Goal: Obtain resource: Download file/media

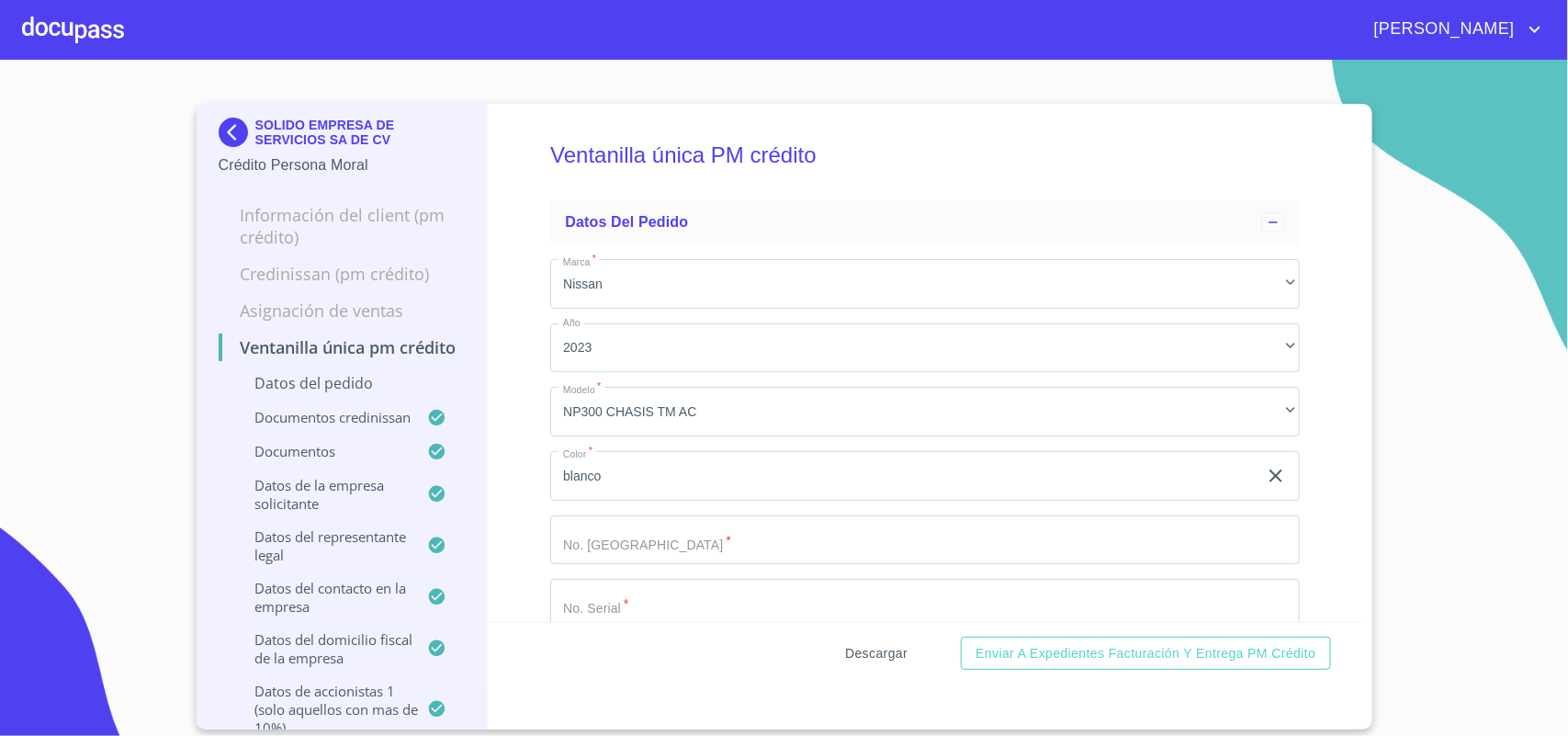
click at [869, 648] on span "Descargar" at bounding box center [876, 654] width 63 height 23
click at [233, 118] on img at bounding box center [237, 132] width 37 height 29
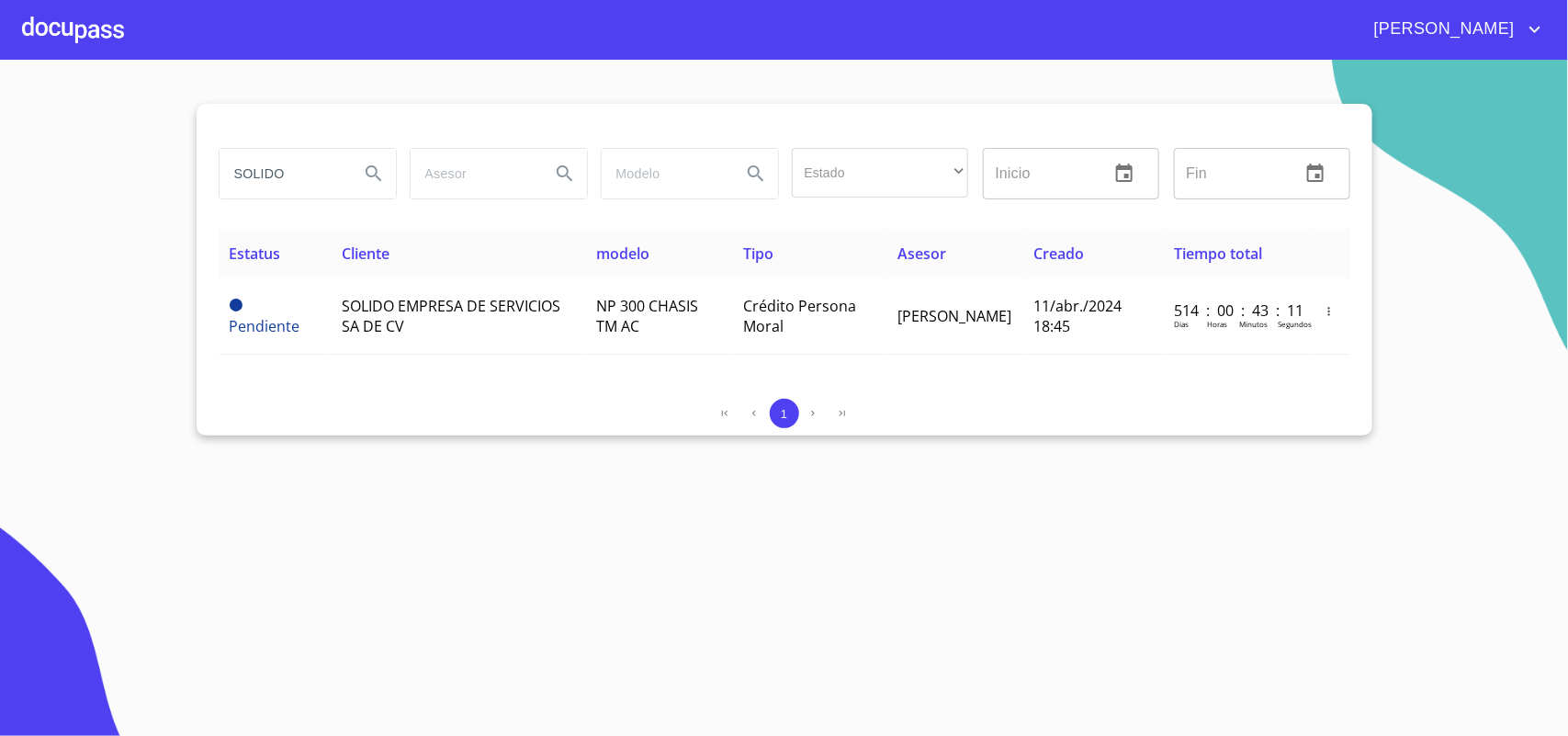
click at [295, 184] on input "SOLIDO" at bounding box center [281, 174] width 124 height 49
type input "S"
type input "ARCANGEL"
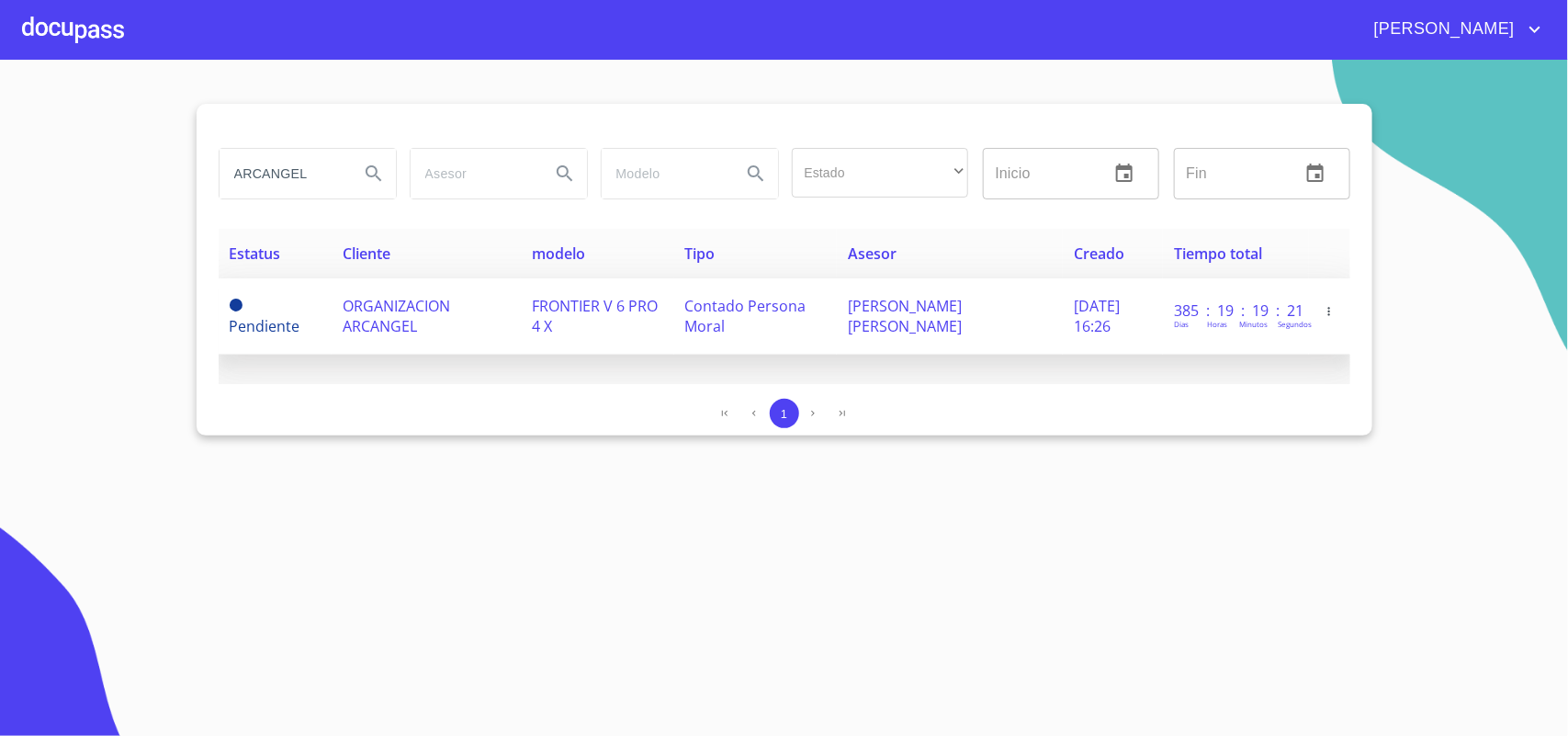
click at [397, 300] on span "ORGANIZACION ARCANGEL" at bounding box center [396, 316] width 107 height 41
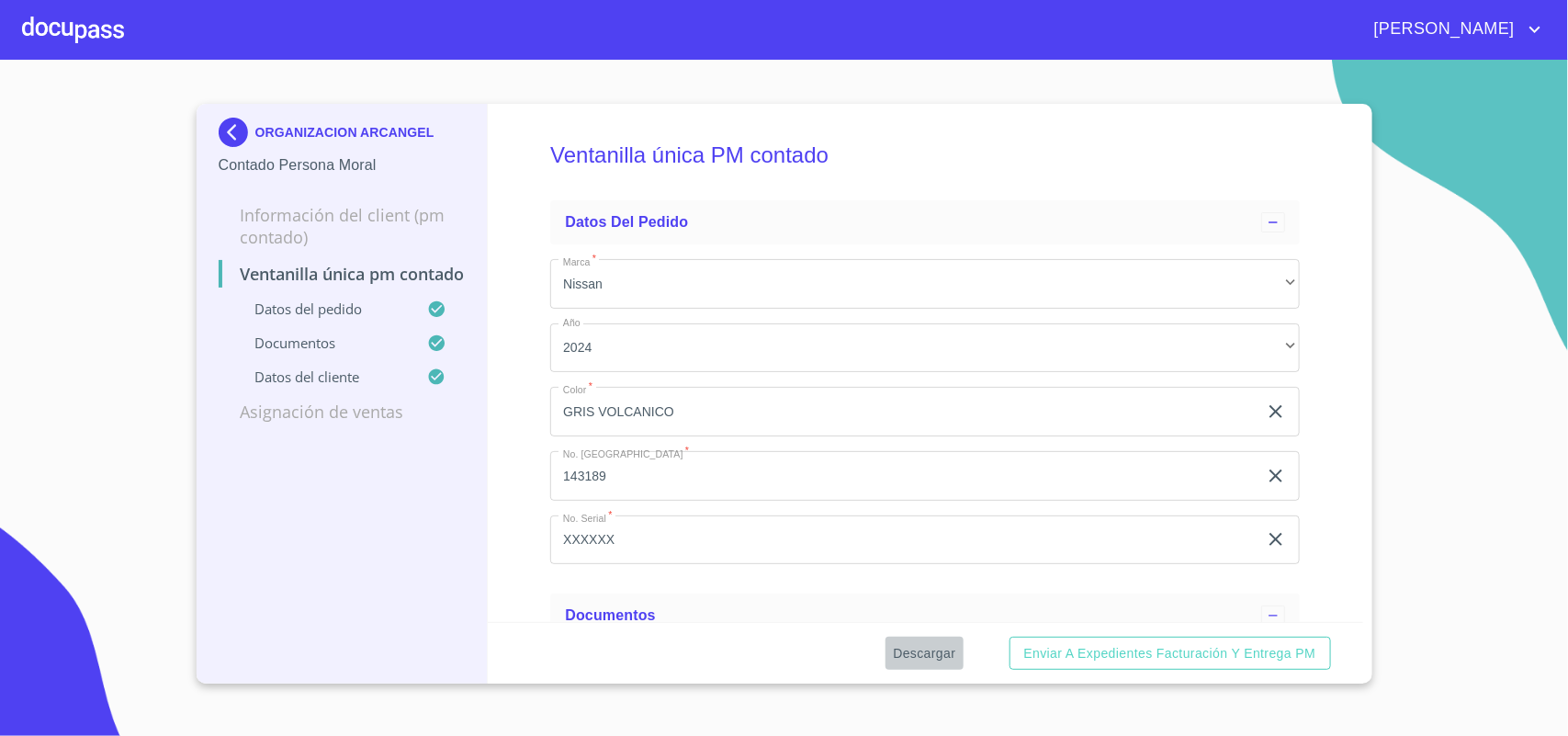
click at [912, 646] on span "Descargar" at bounding box center [924, 654] width 63 height 23
click at [244, 129] on img at bounding box center [237, 132] width 37 height 29
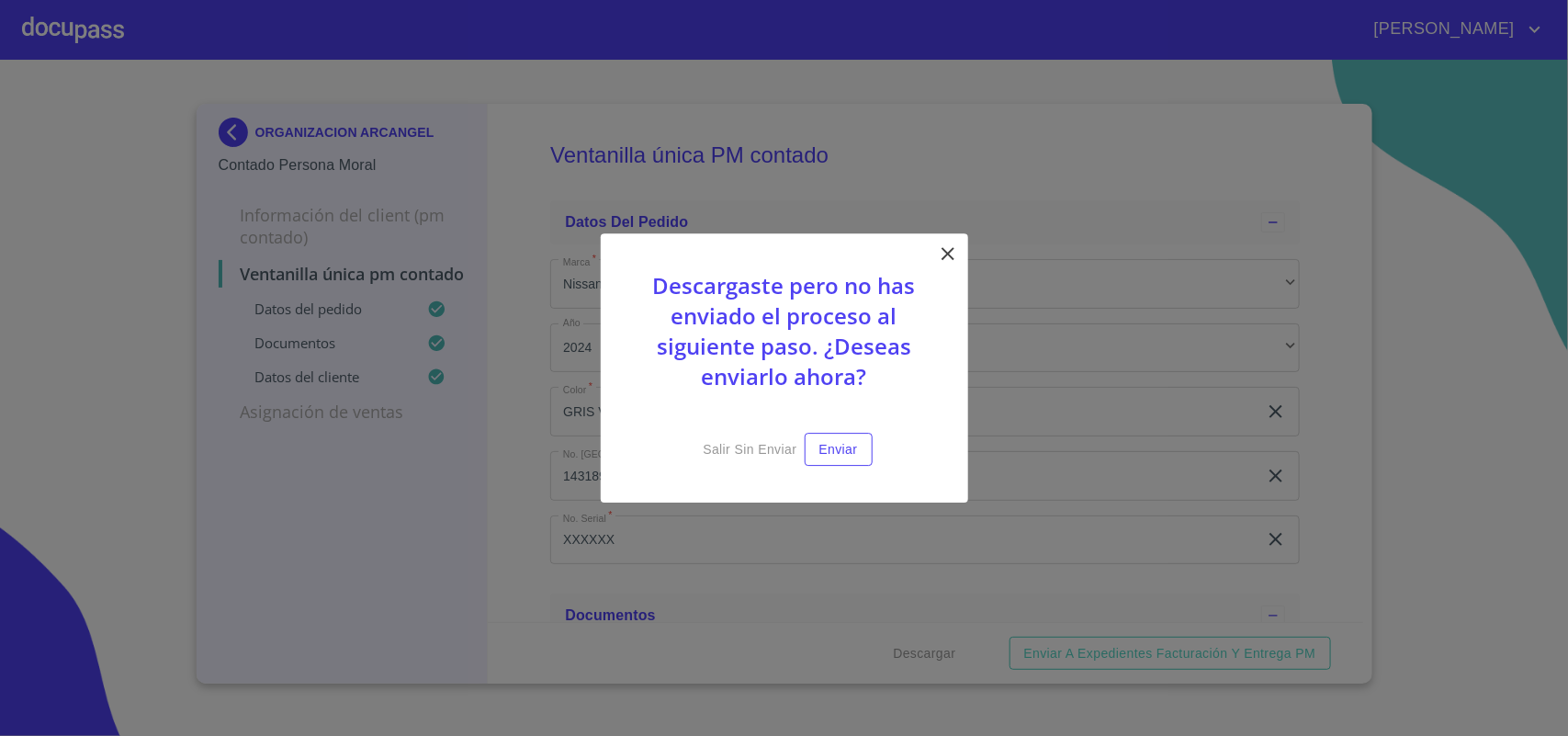
click at [945, 250] on icon at bounding box center [948, 254] width 13 height 13
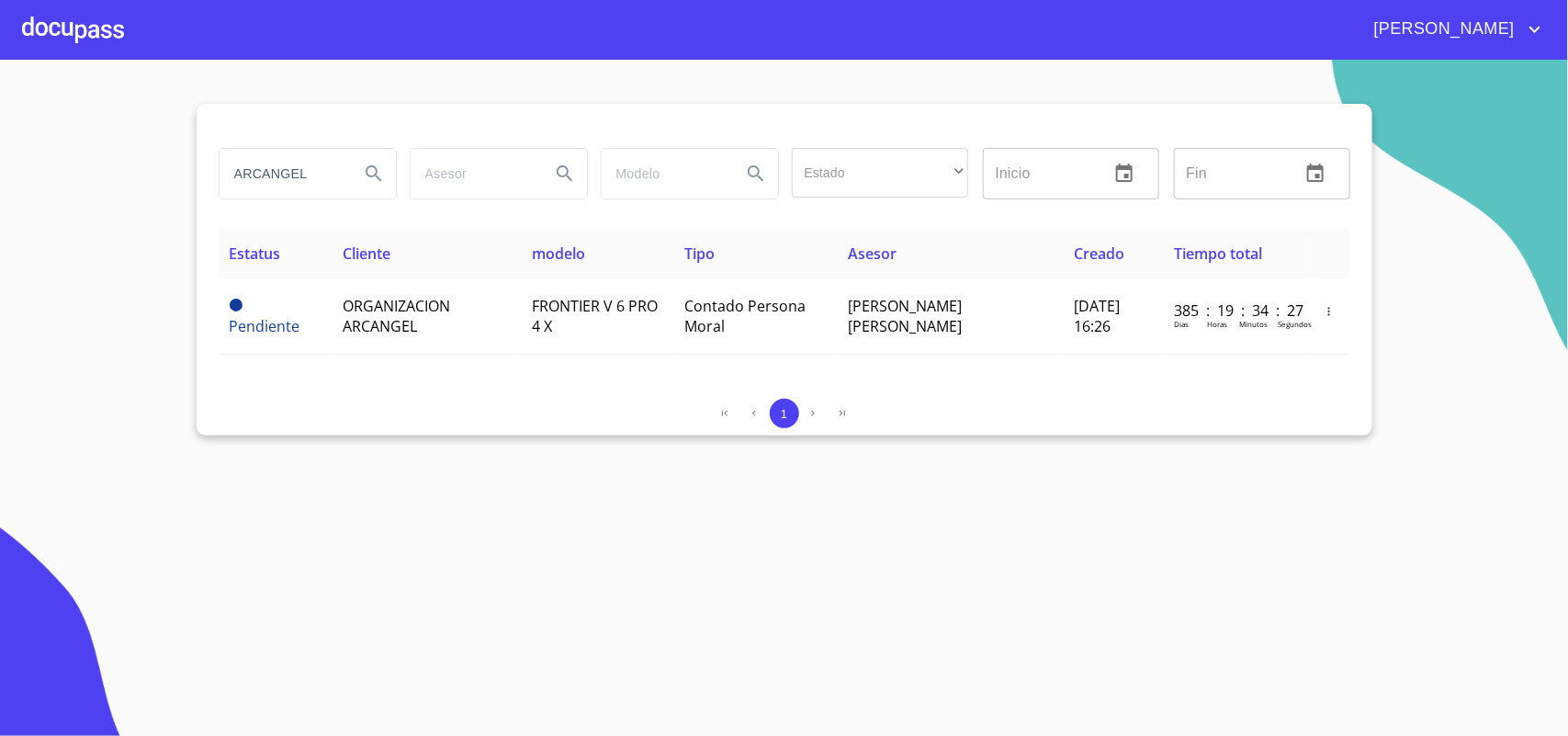
drag, startPoint x: 315, startPoint y: 175, endPoint x: 0, endPoint y: 139, distance: 317.1
click at [0, 139] on section "ARCANGEL Estado ​ ​ Inicio ​ Fin ​ Estatus Cliente modelo Tipo Asesor Creado Ti…" at bounding box center [784, 397] width 1568 height 676
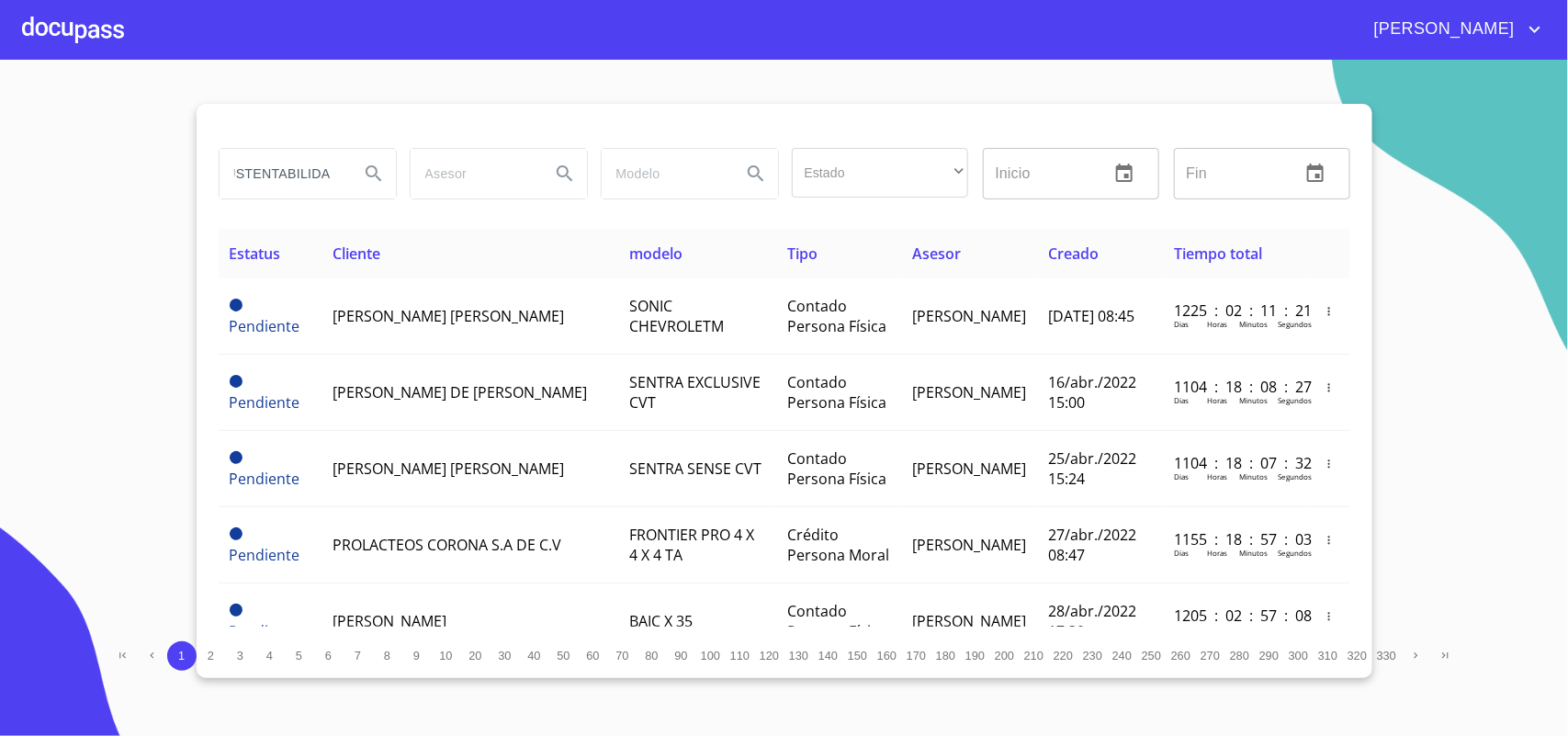
type input "SUSTENTABILIDAD"
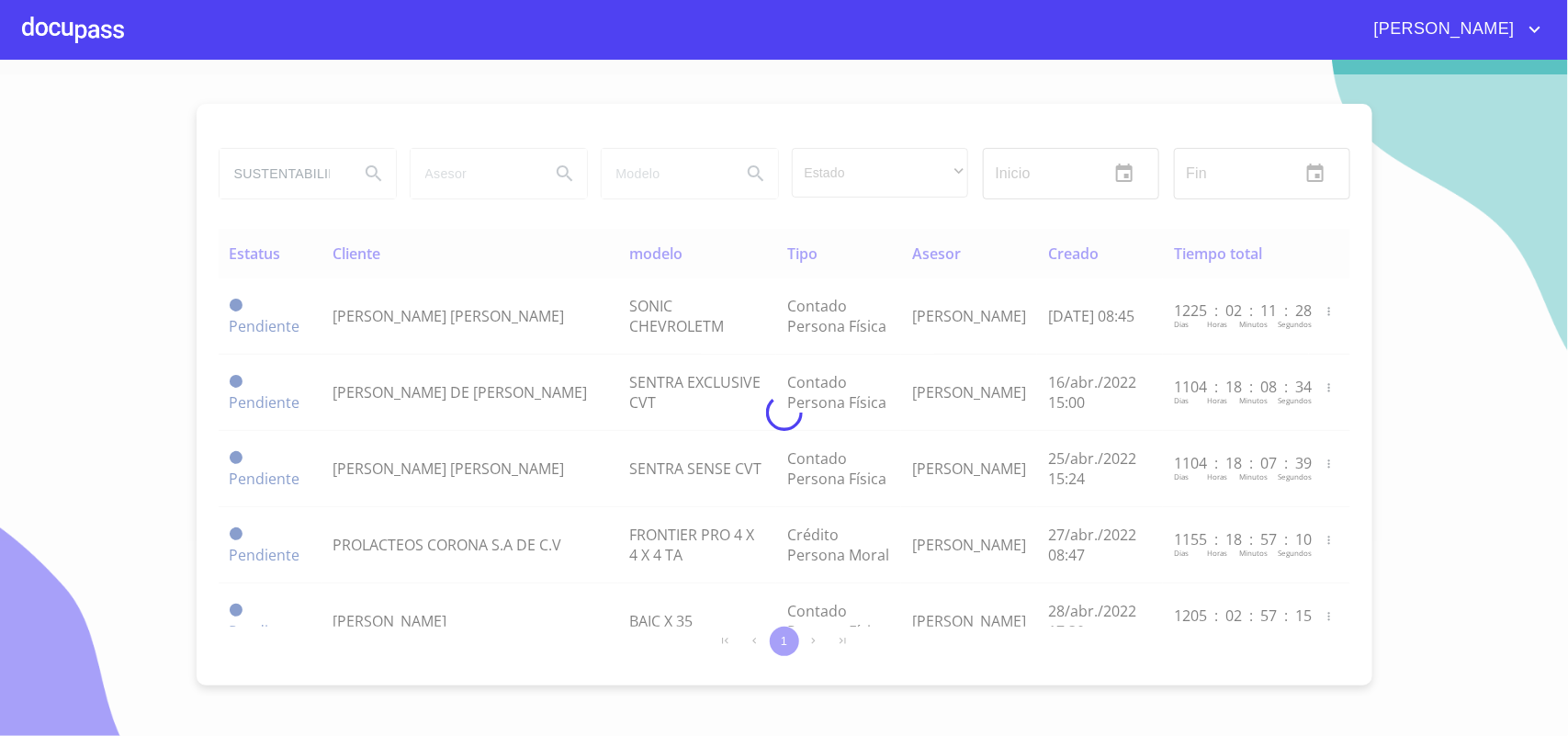
click at [96, 305] on div at bounding box center [784, 412] width 1568 height 676
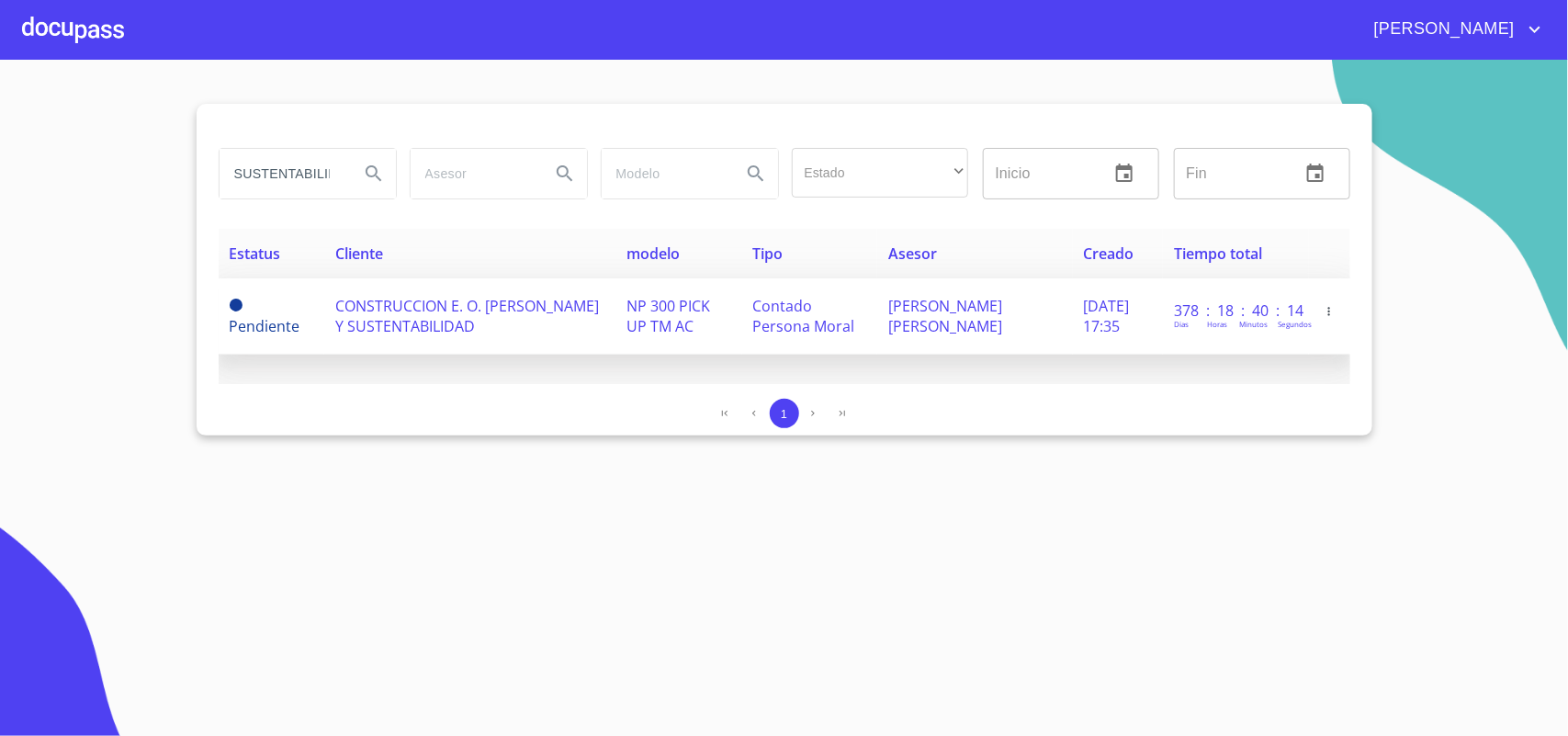
click at [391, 317] on span "CONSTRUCCION E. O. [PERSON_NAME] Y SUSTENTABILIDAD" at bounding box center [467, 316] width 263 height 41
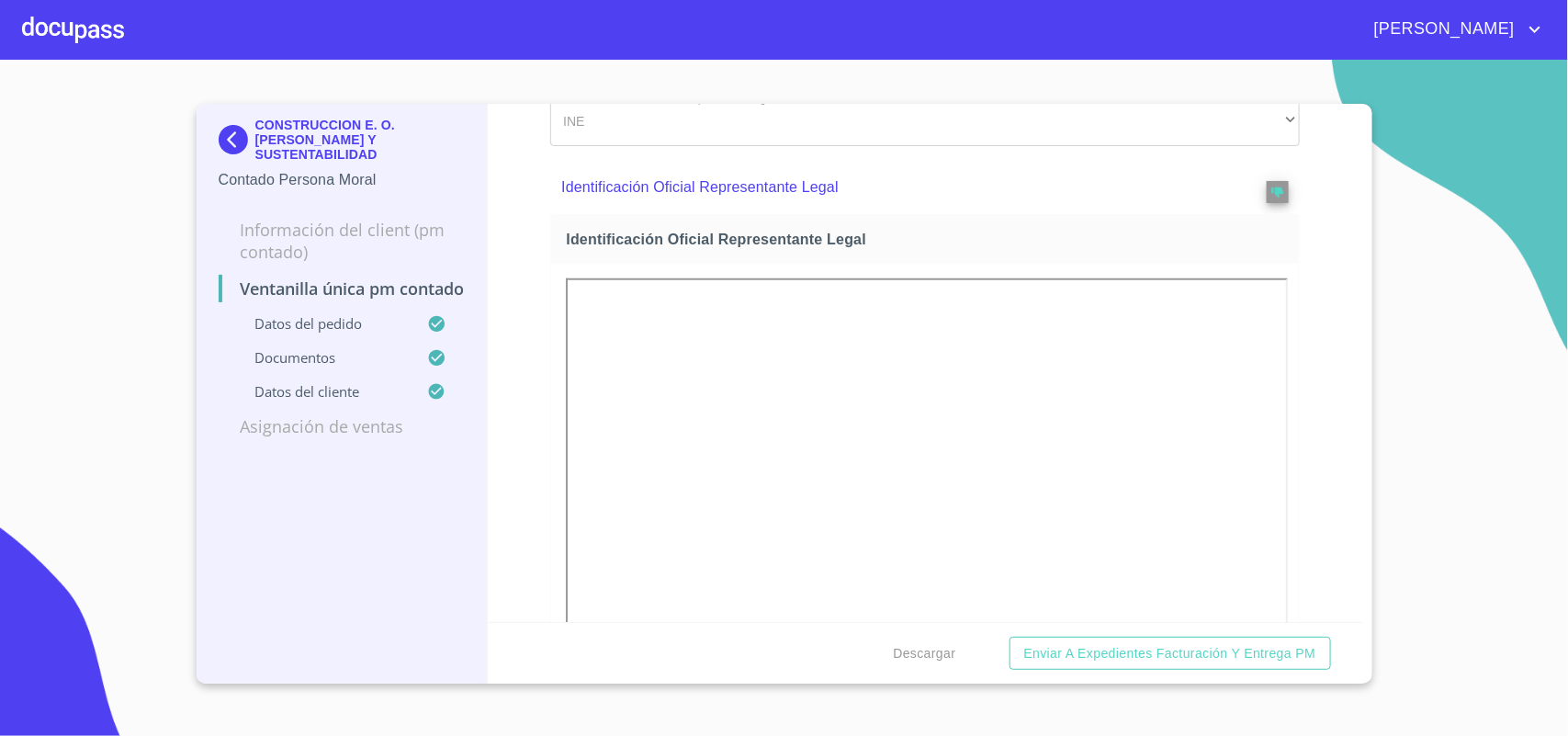
scroll to position [574, 0]
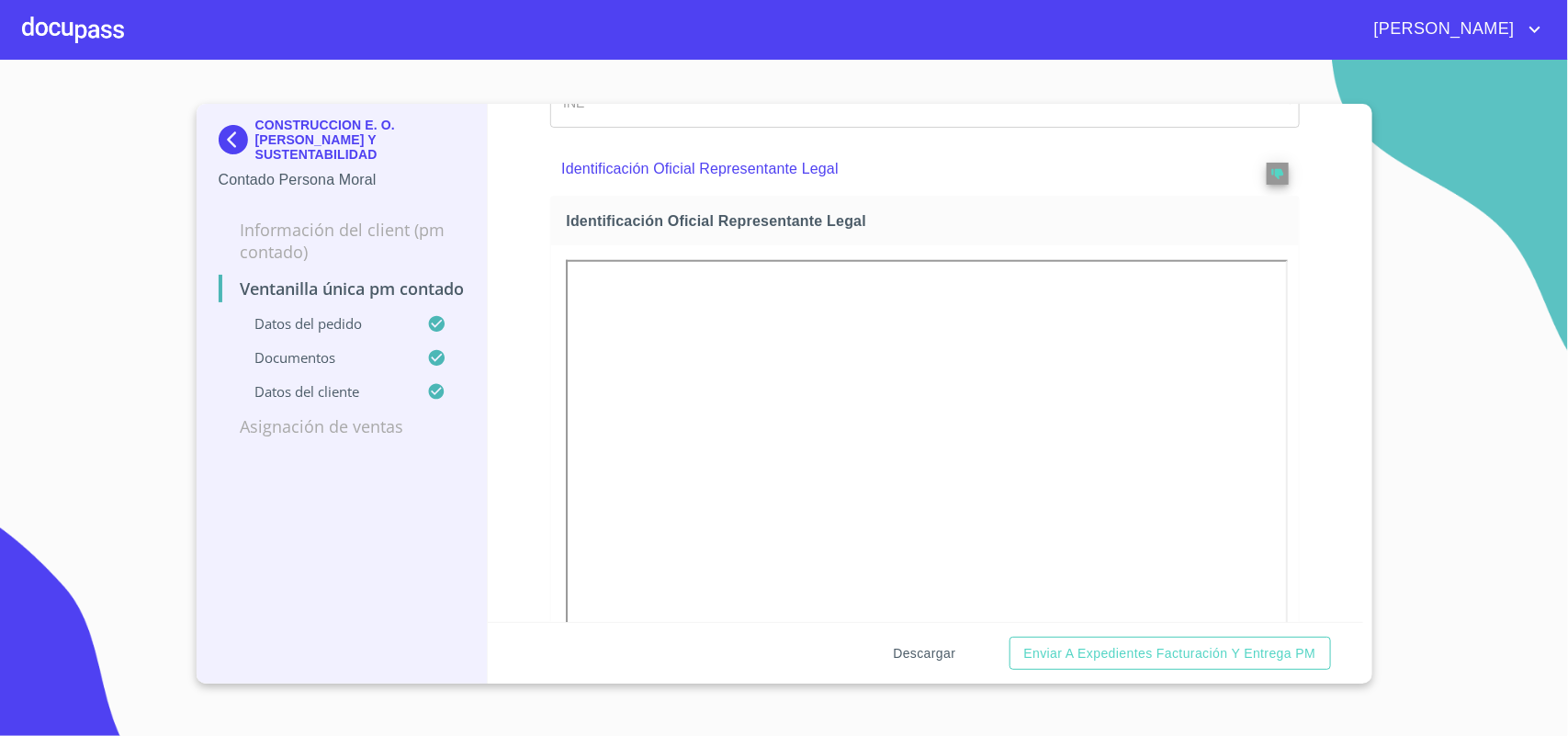
click at [919, 654] on span "Descargar" at bounding box center [924, 654] width 63 height 23
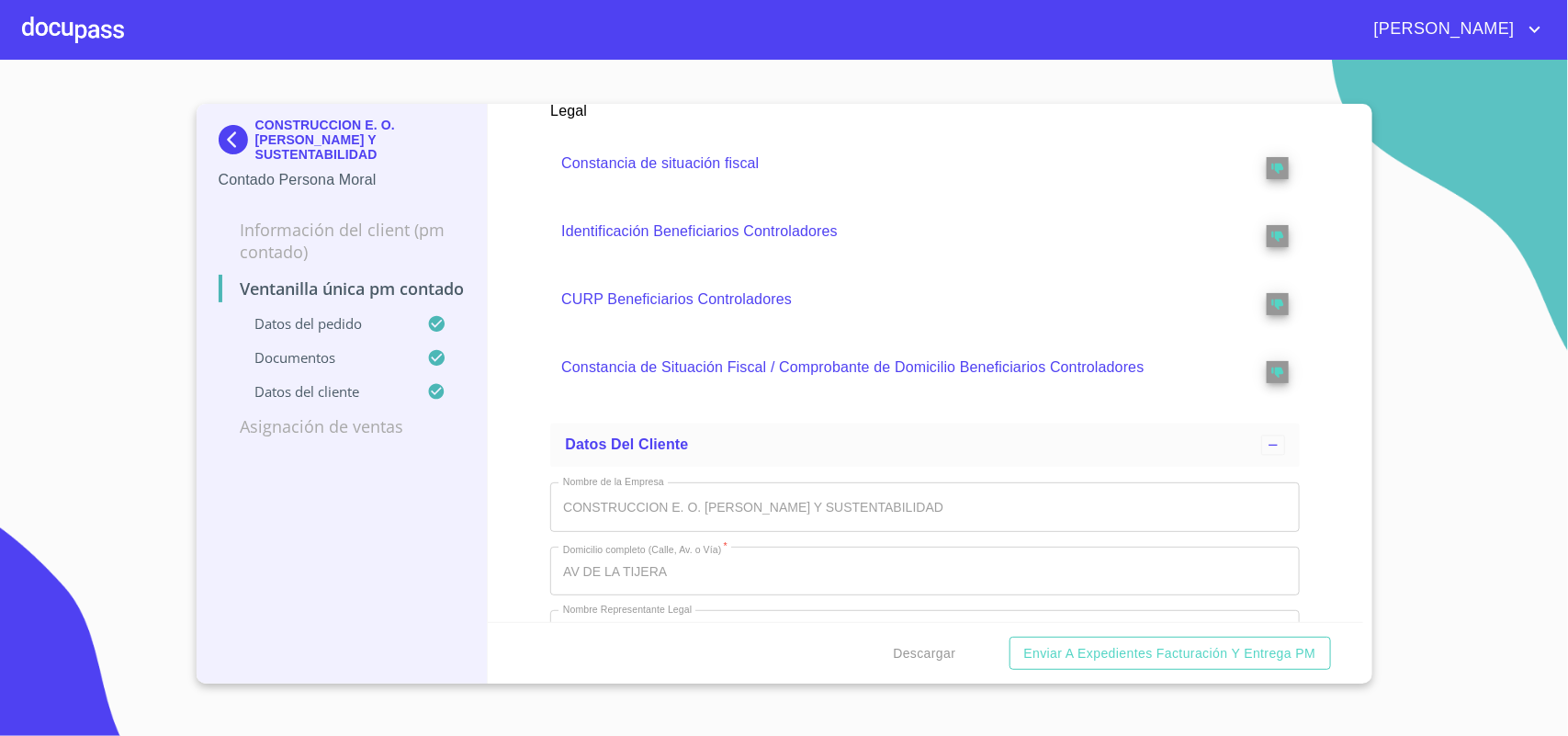
scroll to position [4832, 0]
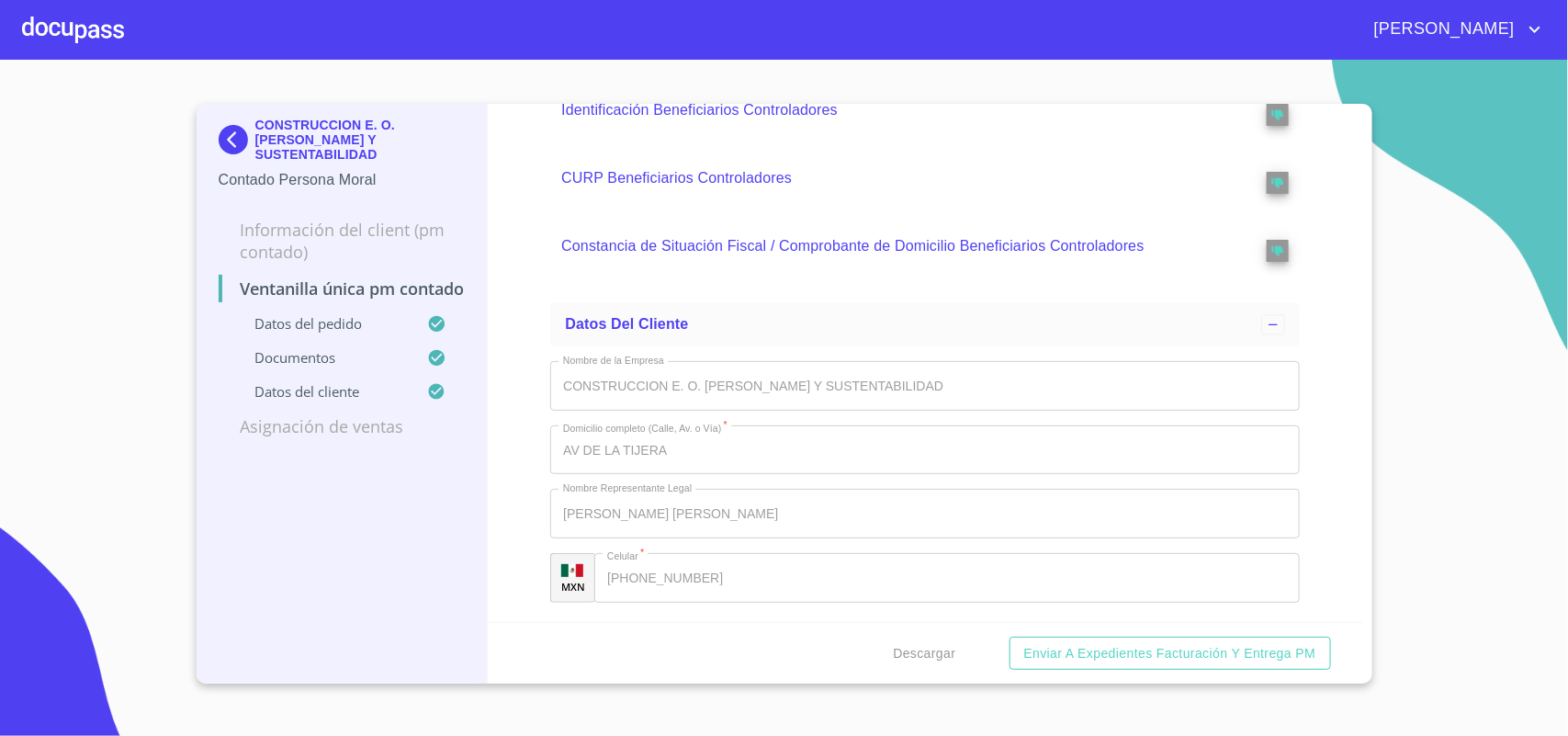
click at [236, 128] on img at bounding box center [237, 139] width 37 height 29
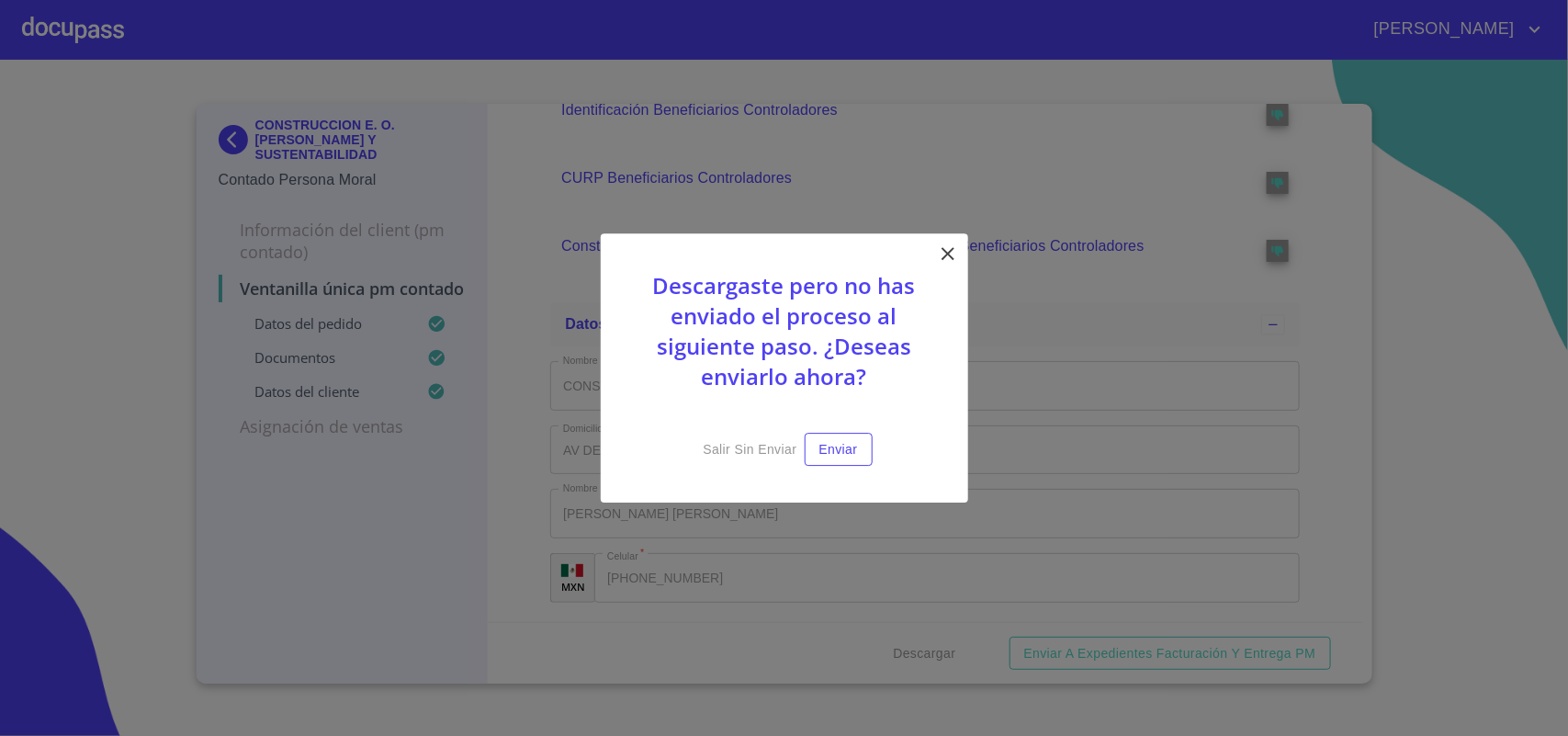
click at [947, 245] on icon at bounding box center [947, 253] width 22 height 22
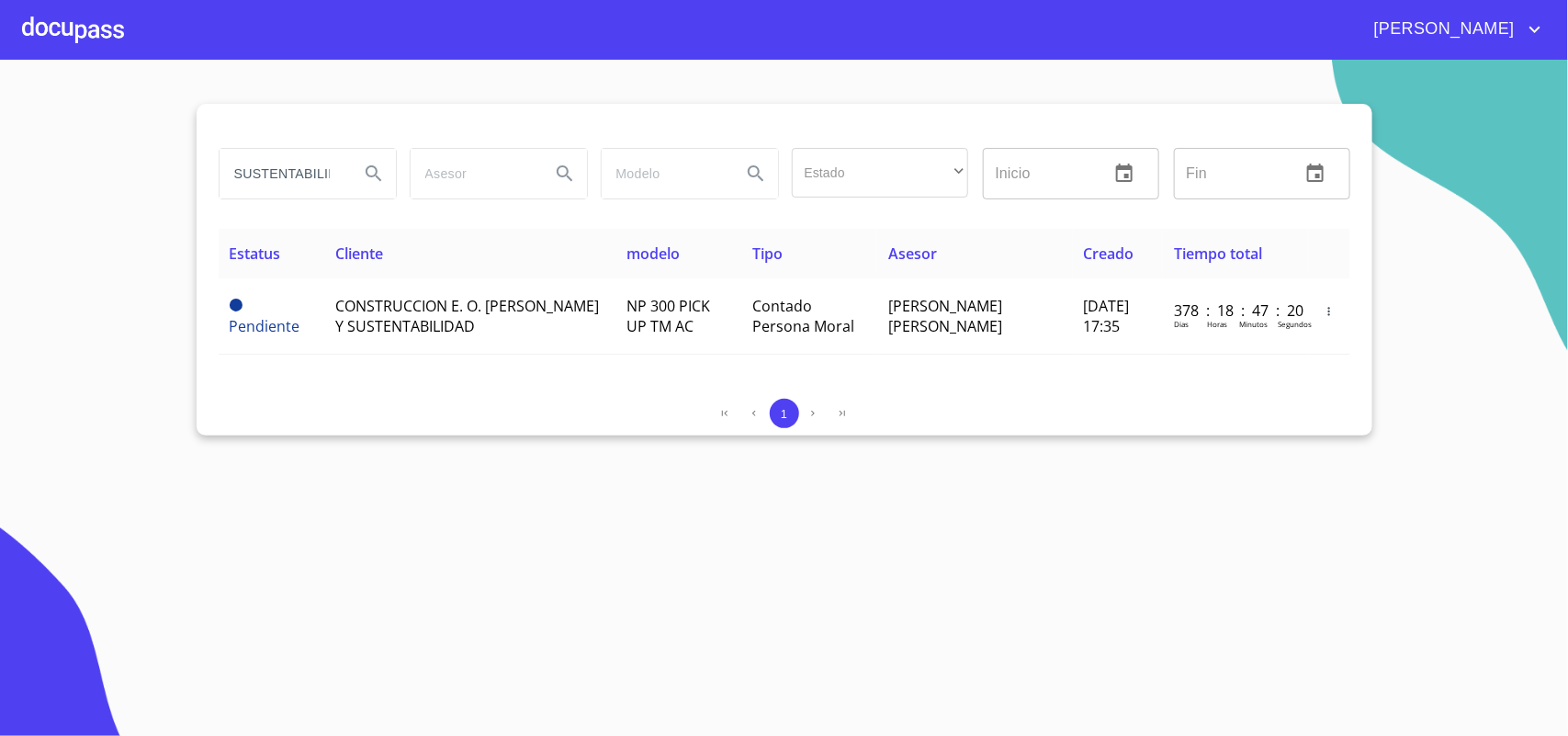
drag, startPoint x: 335, startPoint y: 172, endPoint x: 0, endPoint y: 134, distance: 337.1
click at [0, 134] on section "SUSTENTABILIDAD Estado ​ ​ Inicio ​ Fin ​ Estatus Cliente modelo Tipo Asesor Cr…" at bounding box center [784, 397] width 1568 height 676
type input "AD"
drag, startPoint x: 282, startPoint y: 171, endPoint x: 0, endPoint y: 116, distance: 287.3
click at [0, 116] on section "AD Estado ​ ​ Inicio ​ Fin ​ Estatus Cliente modelo Tipo Asesor Creado Tiempo t…" at bounding box center [784, 397] width 1568 height 676
